Goal: Task Accomplishment & Management: Use online tool/utility

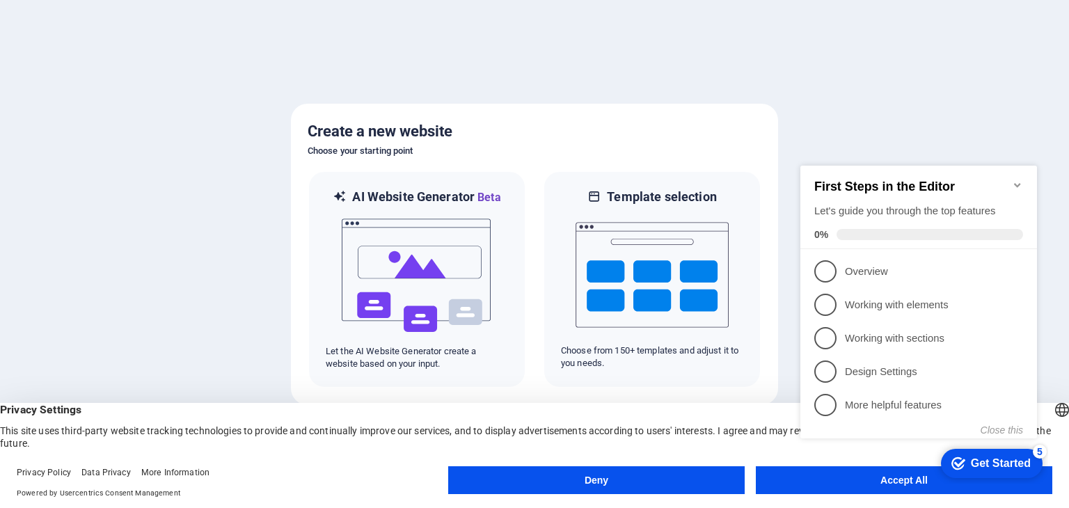
click div "checkmark Get Started 5 First Steps in the Editor Let's guide you through the t…"
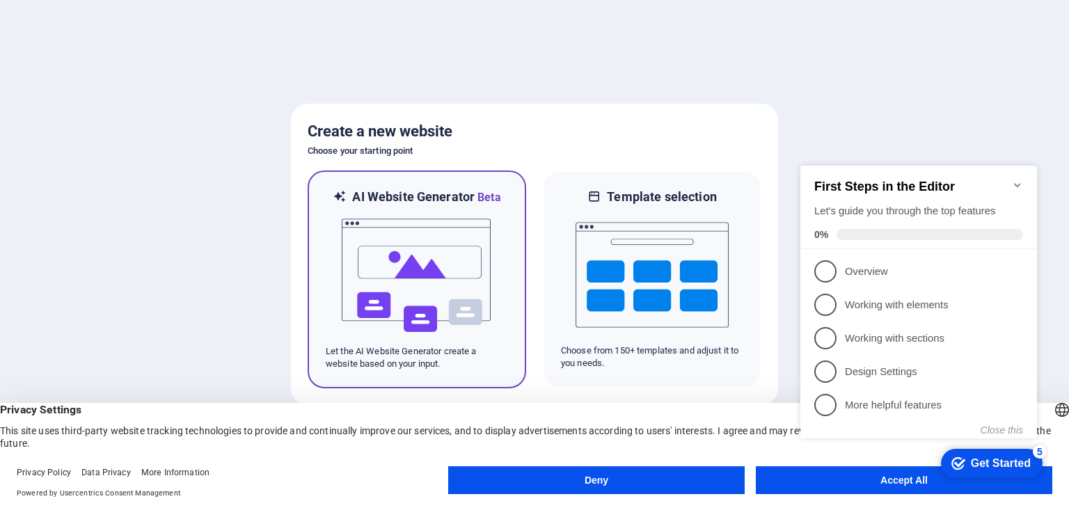
click at [426, 231] on img at bounding box center [416, 275] width 153 height 139
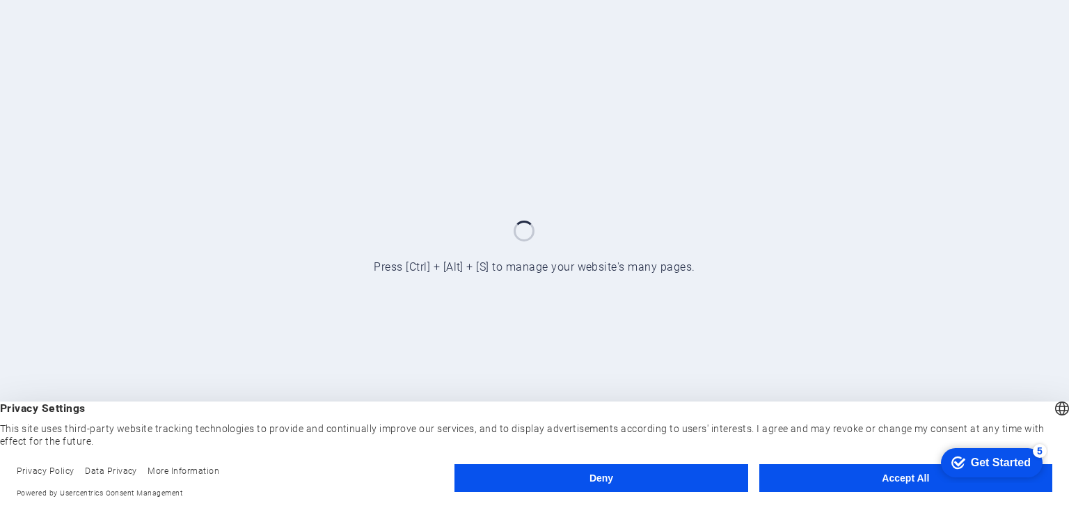
click at [903, 476] on button "Accept All" at bounding box center [905, 478] width 293 height 28
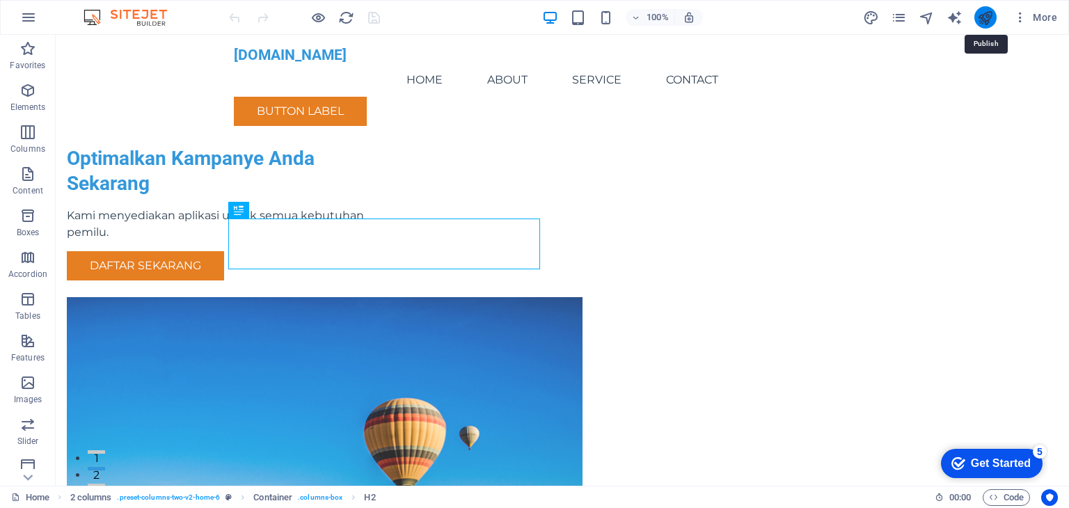
click at [983, 18] on icon "publish" at bounding box center [985, 18] width 16 height 16
